Goal: Task Accomplishment & Management: Use online tool/utility

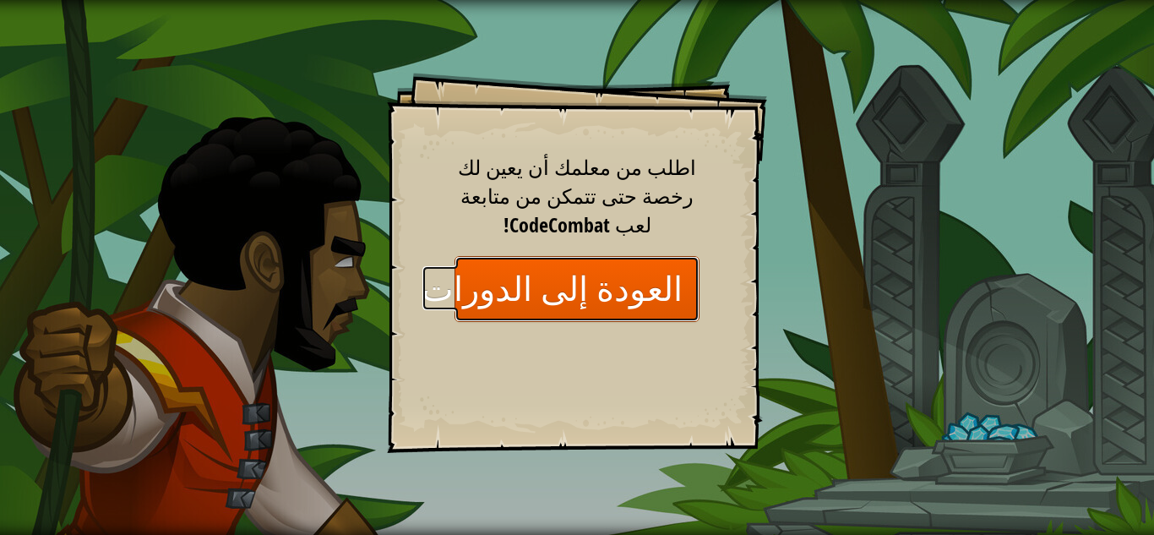
click at [592, 290] on link "العودة إلى الدورات" at bounding box center [577, 288] width 245 height 65
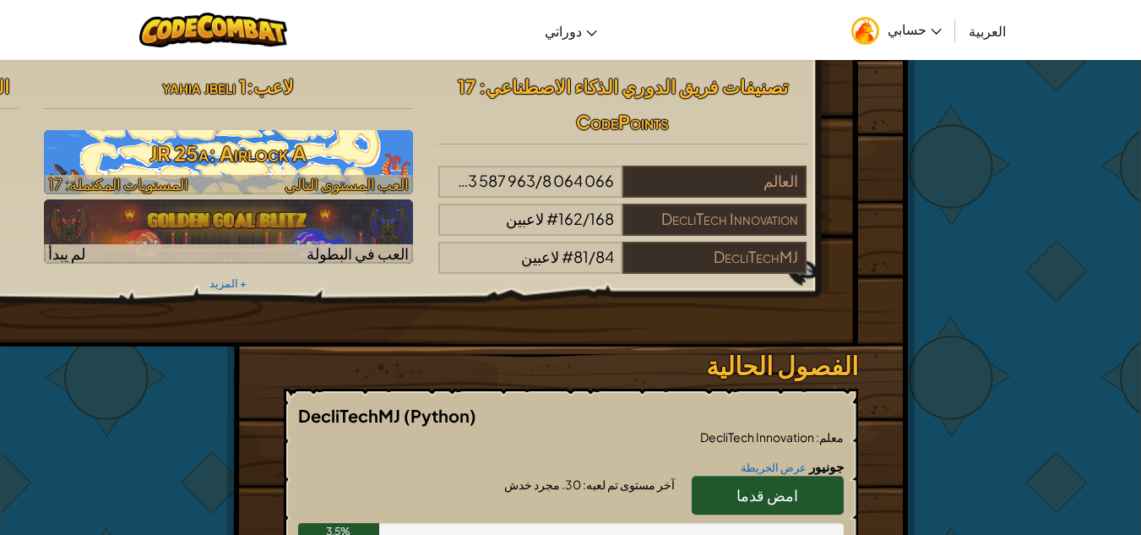
click at [352, 160] on h3 "JR 25a: Airlock A" at bounding box center [228, 153] width 369 height 38
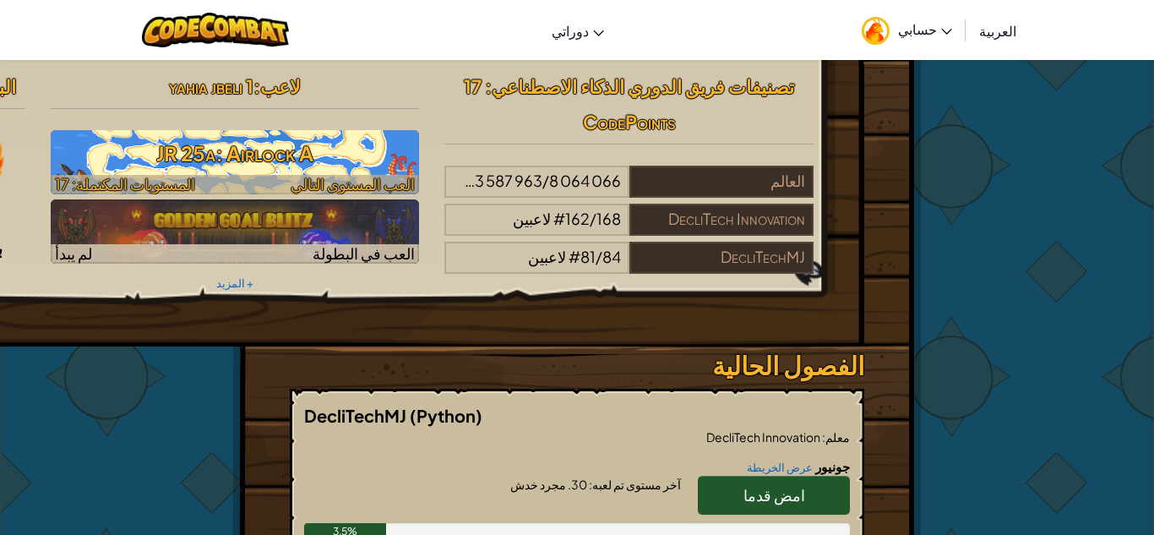
select select "ar"
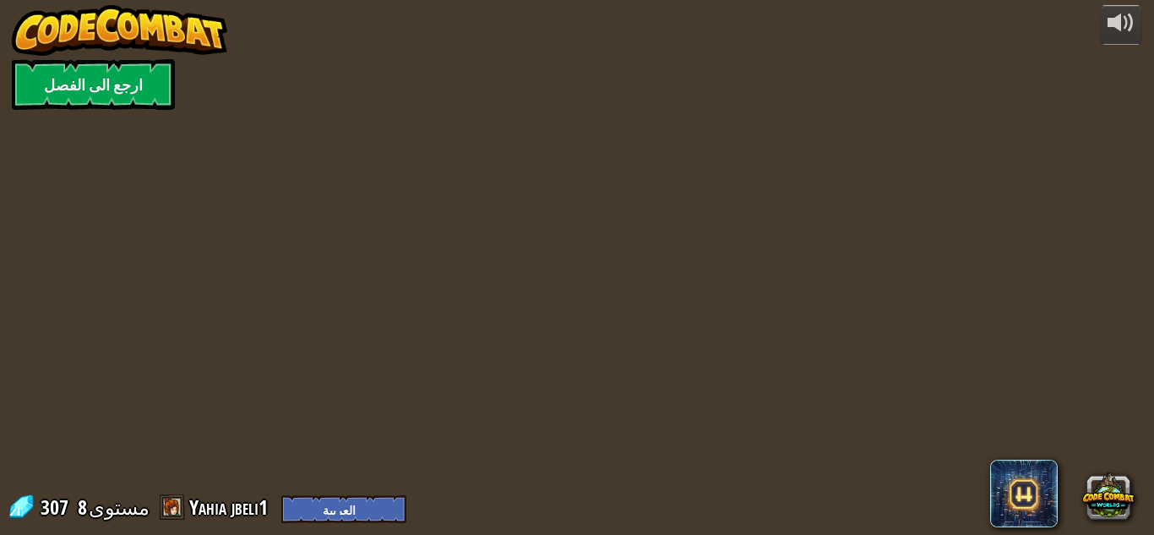
select select "ar"
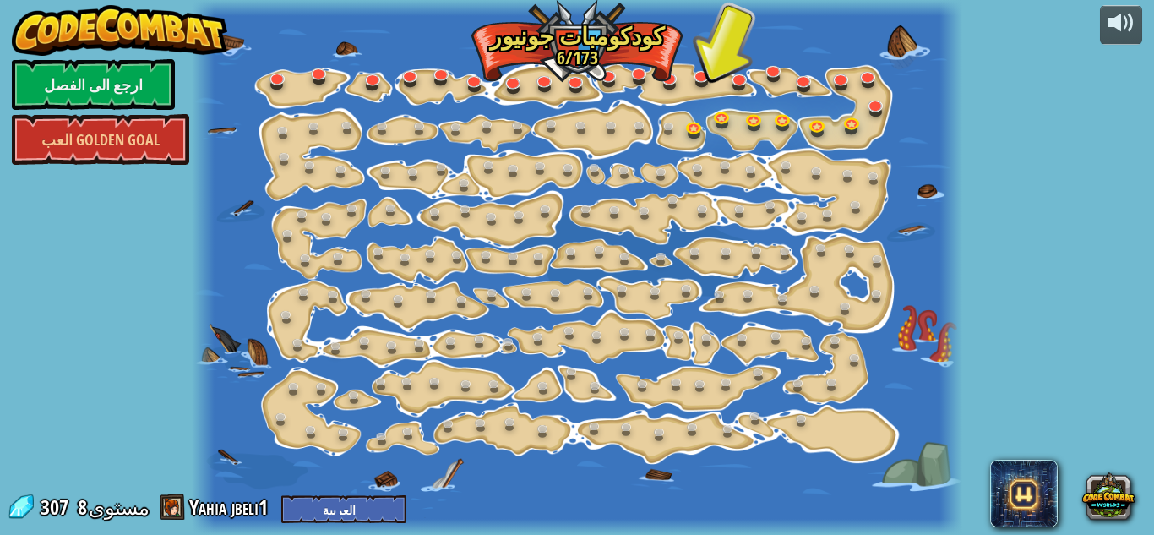
click at [352, 160] on div at bounding box center [577, 267] width 771 height 535
click at [575, 123] on link at bounding box center [586, 129] width 34 height 34
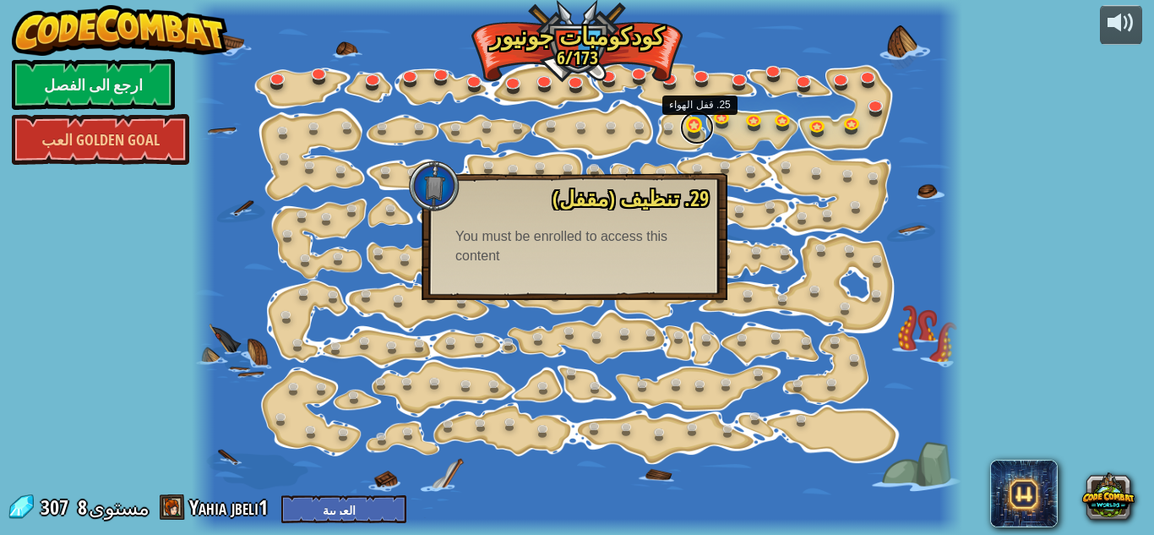
click at [699, 131] on link at bounding box center [697, 128] width 34 height 34
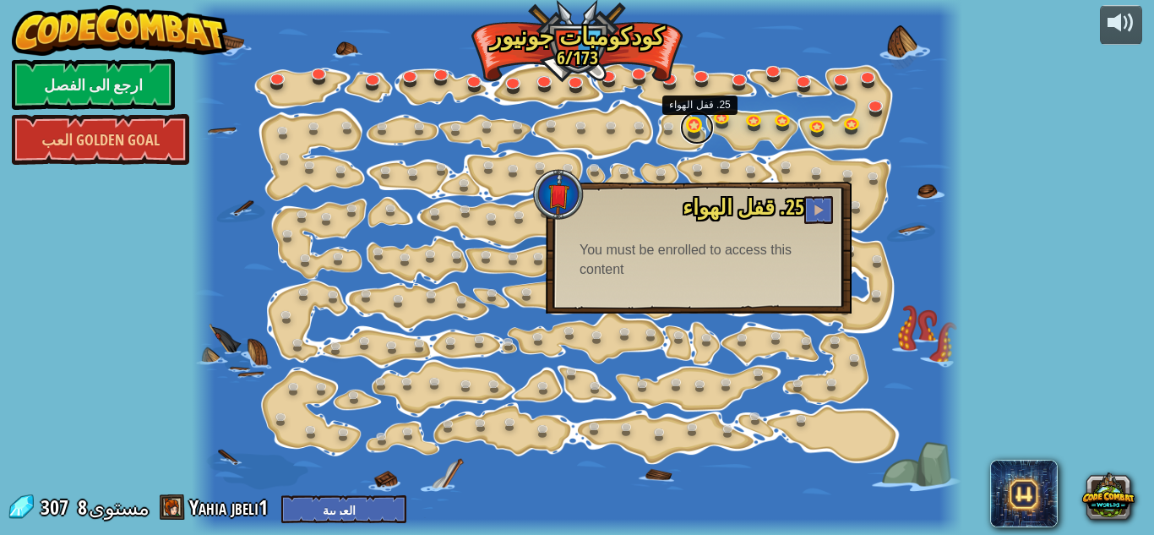
click at [699, 131] on link at bounding box center [697, 128] width 34 height 34
click at [811, 210] on button at bounding box center [818, 210] width 29 height 28
